Goal: Task Accomplishment & Management: Manage account settings

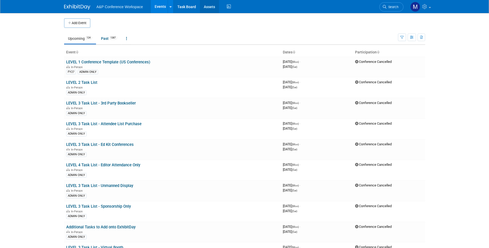
click at [211, 10] on link "Assets" at bounding box center [209, 6] width 19 height 13
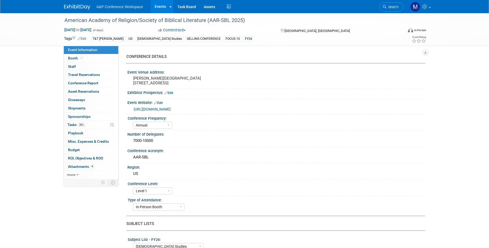
select select "Annual"
select select "Level 1"
select select "In-Person Booth"
select select "[DEMOGRAPHIC_DATA] Studies"
select select "T&T Clark"
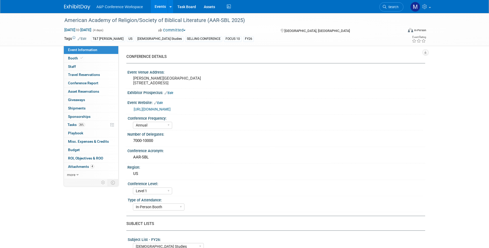
select select "Amanda Oney"
select select "Maria Rohde"
select select "Sophia Hettler"
select select "Networking/Commissioning"
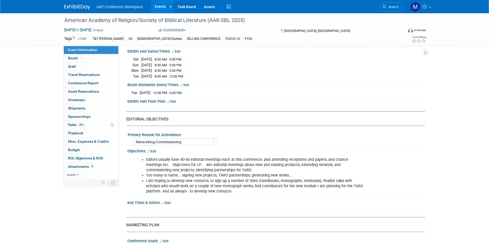
scroll to position [480, 0]
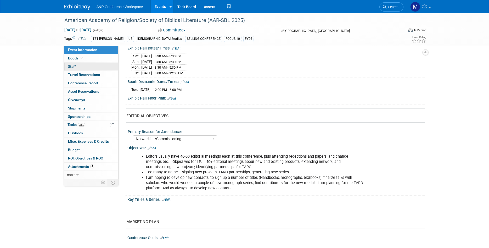
click at [80, 67] on link "0 Staff 0" at bounding box center [91, 66] width 54 height 8
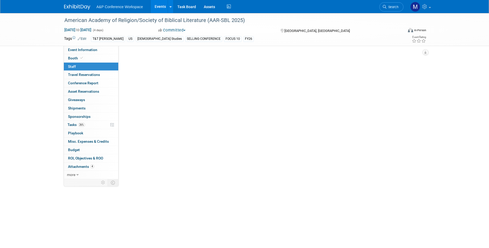
scroll to position [0, 0]
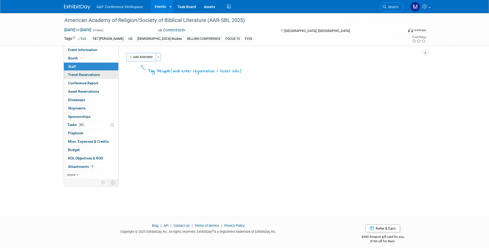
click at [88, 75] on span "Travel Reservations 0" at bounding box center [84, 74] width 32 height 4
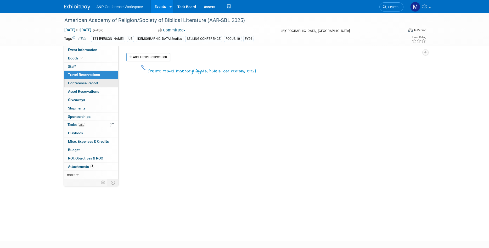
click at [92, 84] on span "Conference Report" at bounding box center [83, 83] width 30 height 4
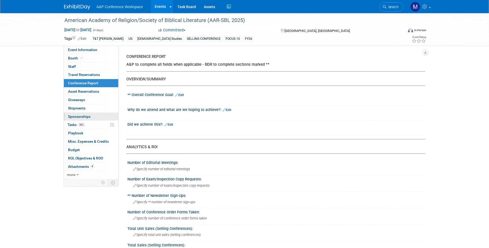
click at [100, 120] on link "0 Sponsorships 0" at bounding box center [91, 116] width 54 height 8
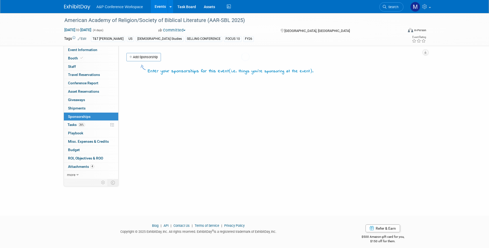
click at [97, 124] on body "A&P Conference Workspace Events Add Event Bulk Upload Events Shareable Event Bo…" at bounding box center [244, 124] width 489 height 248
click at [64, 123] on link "26% Tasks 26%" at bounding box center [91, 125] width 54 height 8
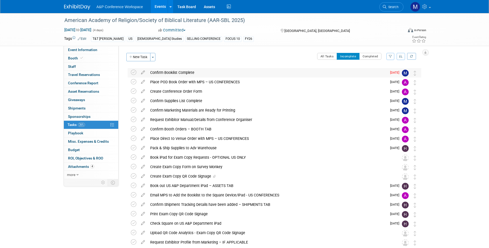
click at [227, 73] on div "Confirm Booklist Complete" at bounding box center [266, 72] width 239 height 9
